Goal: Book appointment/travel/reservation

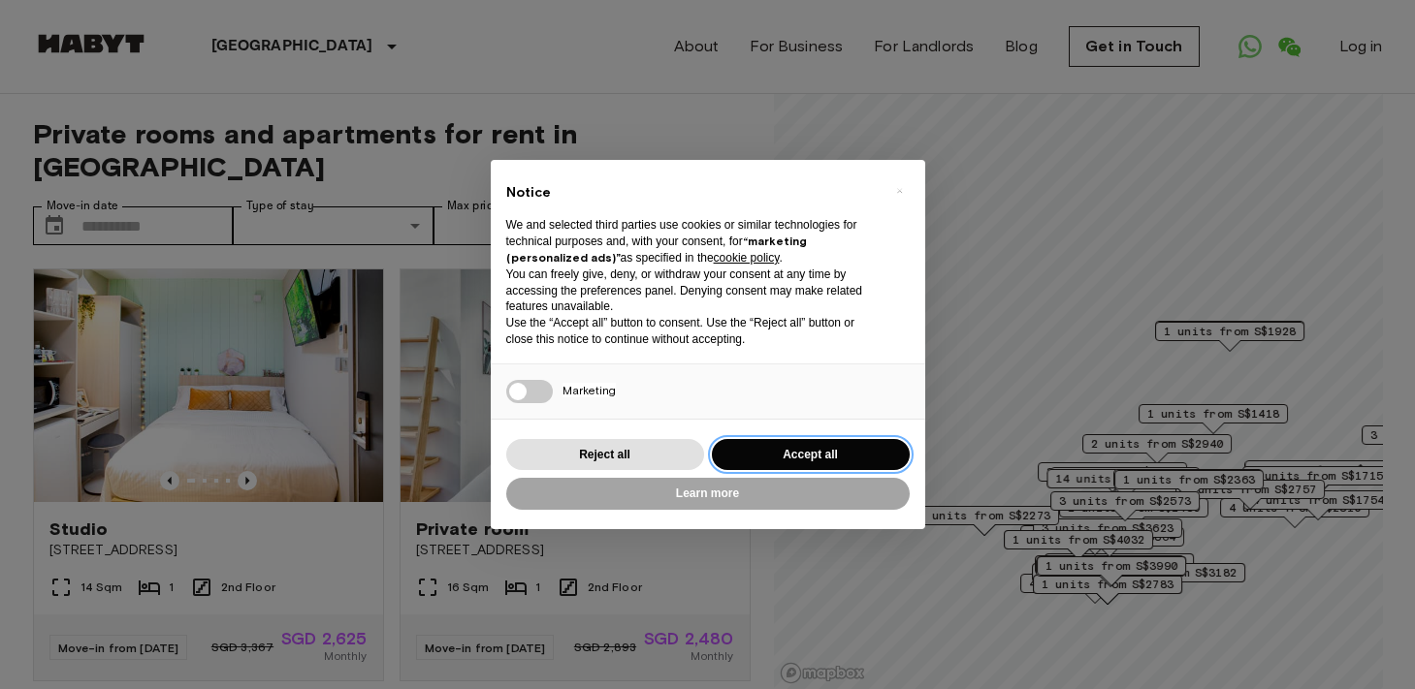
click at [792, 452] on button "Accept all" at bounding box center [811, 455] width 198 height 32
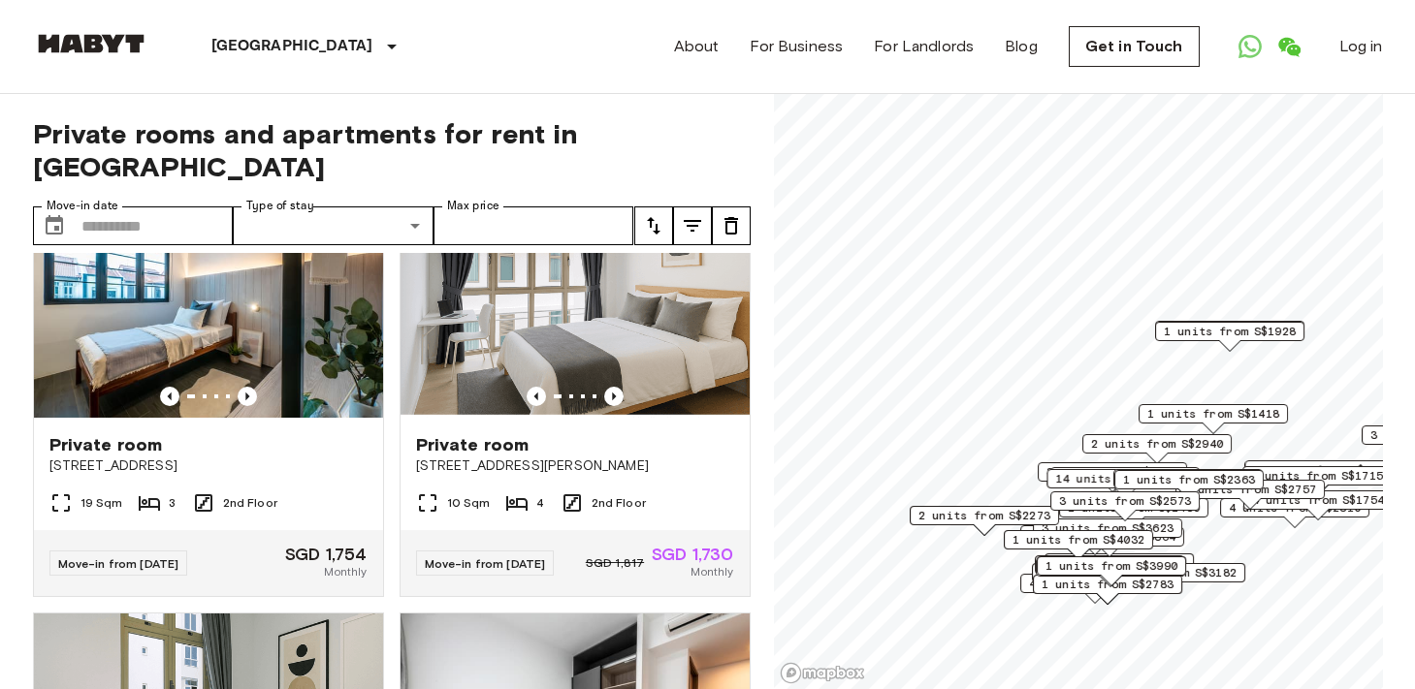
scroll to position [3529, 0]
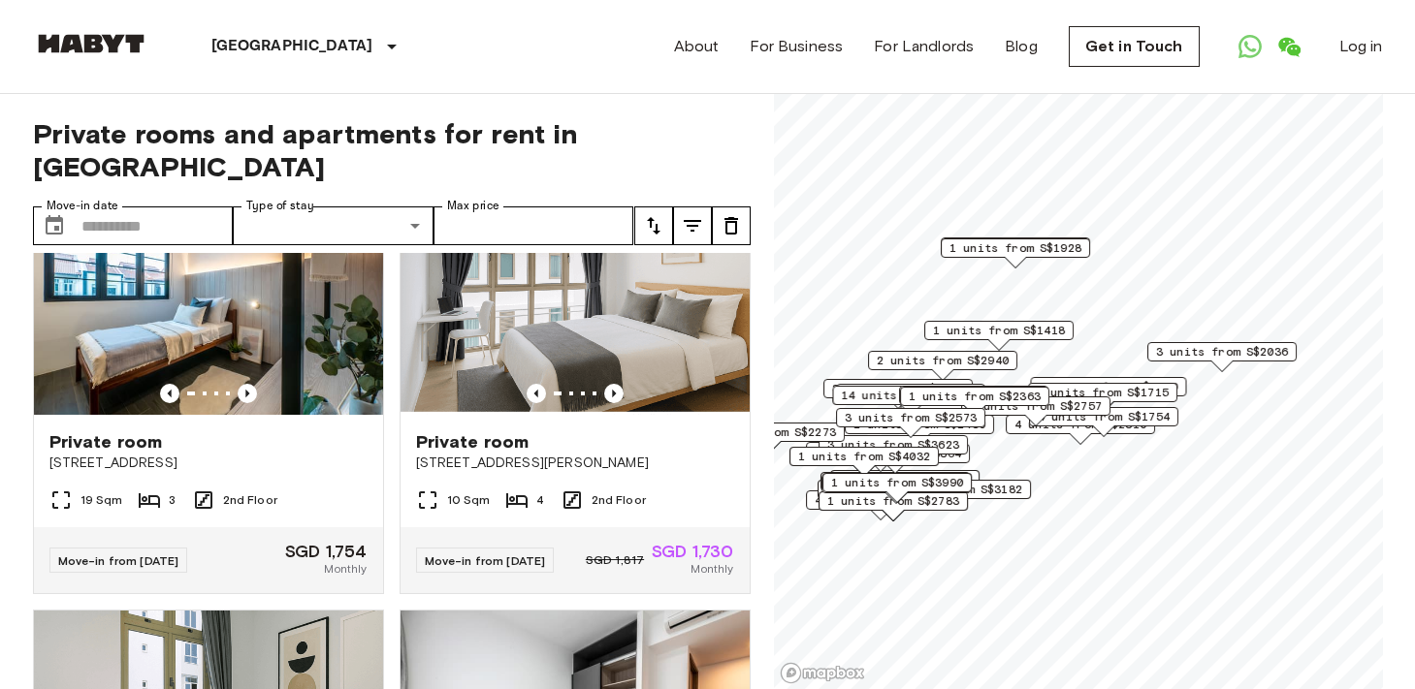
drag, startPoint x: 1176, startPoint y: 410, endPoint x: 1002, endPoint y: 365, distance: 180.4
click at [972, 332] on span "1 units from S$1418" at bounding box center [999, 330] width 132 height 17
